Goal: Task Accomplishment & Management: Use online tool/utility

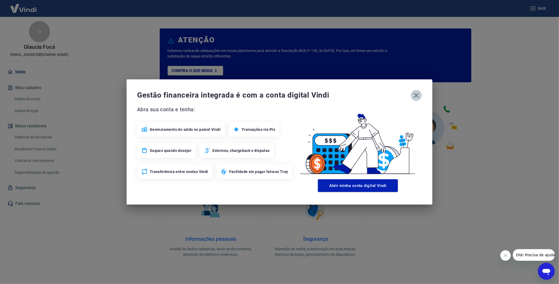
click at [421, 96] on button "button" at bounding box center [416, 95] width 11 height 11
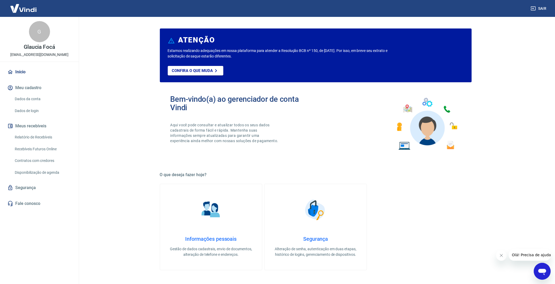
click at [40, 150] on link "Recebíveis Futuros Online" at bounding box center [43, 149] width 60 height 11
